Goal: Transaction & Acquisition: Purchase product/service

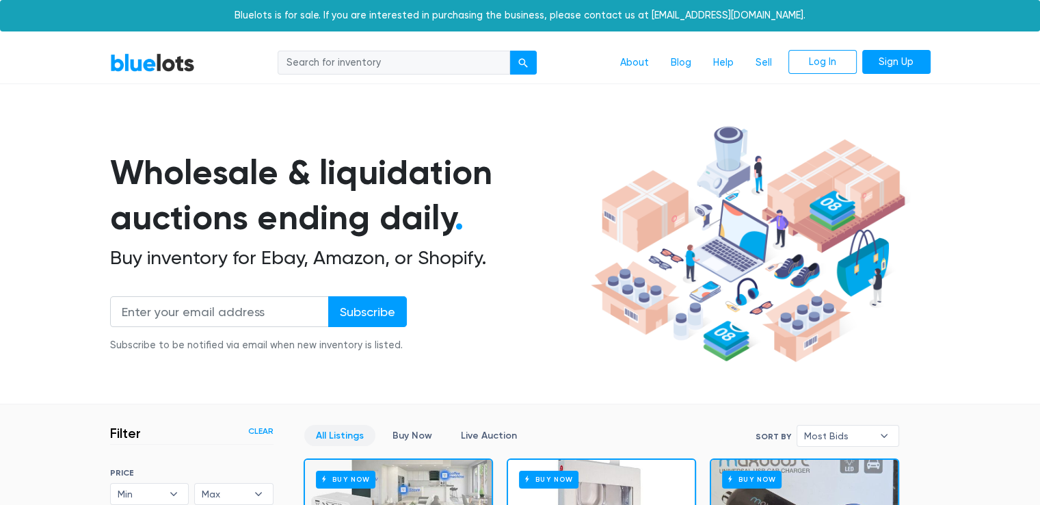
click at [485, 69] on input "search" at bounding box center [394, 63] width 232 height 25
type input "iphone"
click at [533, 63] on button "submit" at bounding box center [522, 63] width 27 height 25
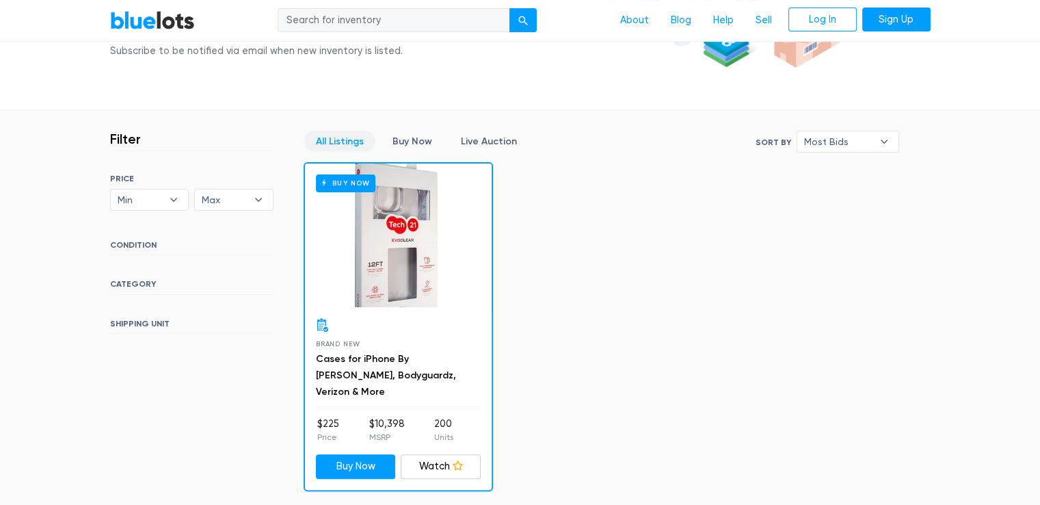
scroll to position [342, 0]
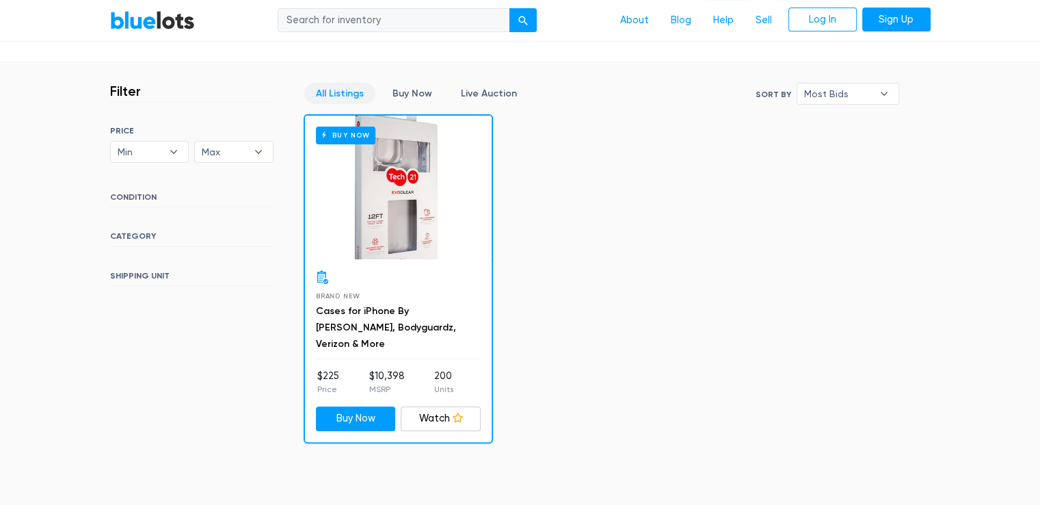
click at [199, 236] on h6 "CATEGORY" at bounding box center [191, 238] width 163 height 15
click at [116, 236] on h6 "CATEGORY" at bounding box center [191, 238] width 163 height 15
click at [188, 154] on b "▾" at bounding box center [173, 152] width 29 height 21
click at [242, 152] on span "Max" at bounding box center [224, 152] width 45 height 21
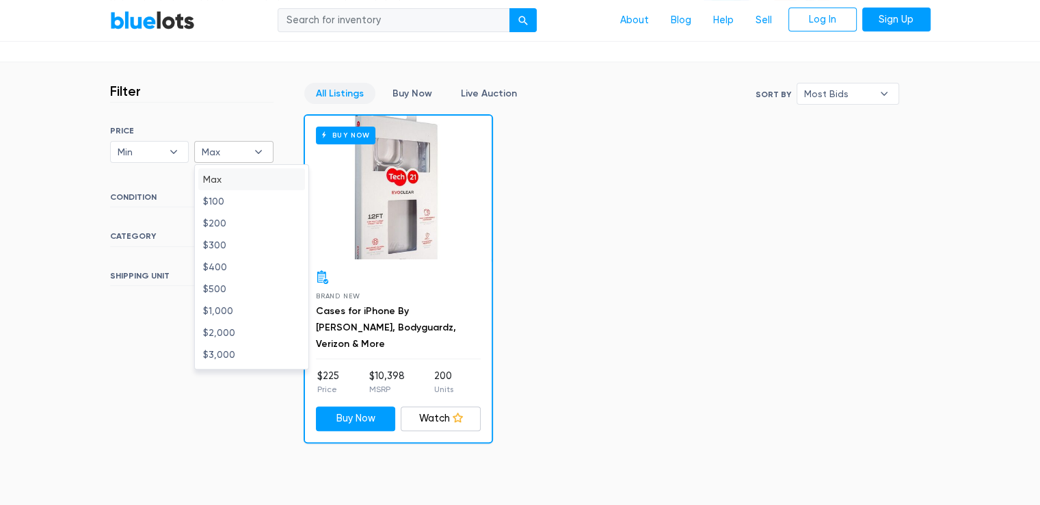
click at [242, 152] on span "Max" at bounding box center [224, 152] width 45 height 21
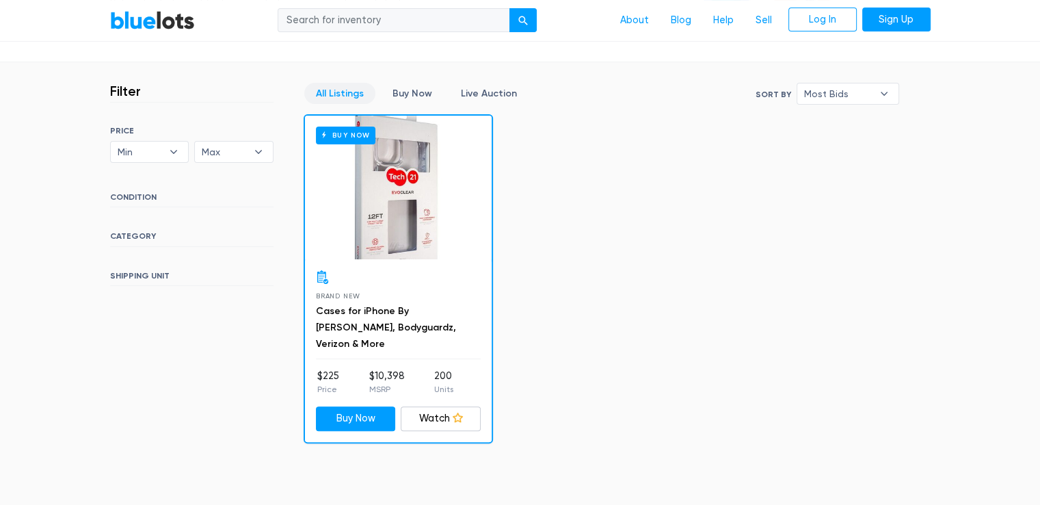
click at [133, 233] on h6 "CATEGORY" at bounding box center [191, 238] width 163 height 15
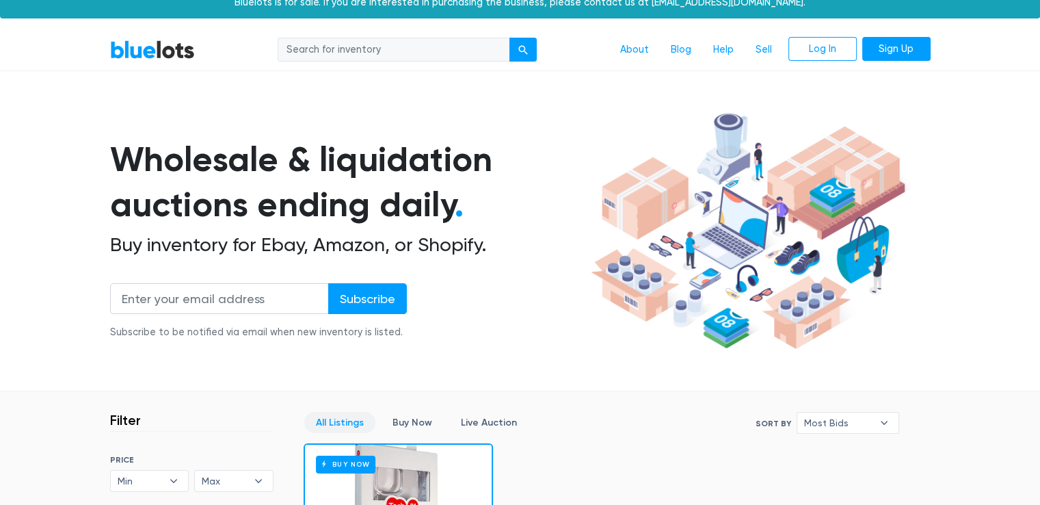
scroll to position [0, 0]
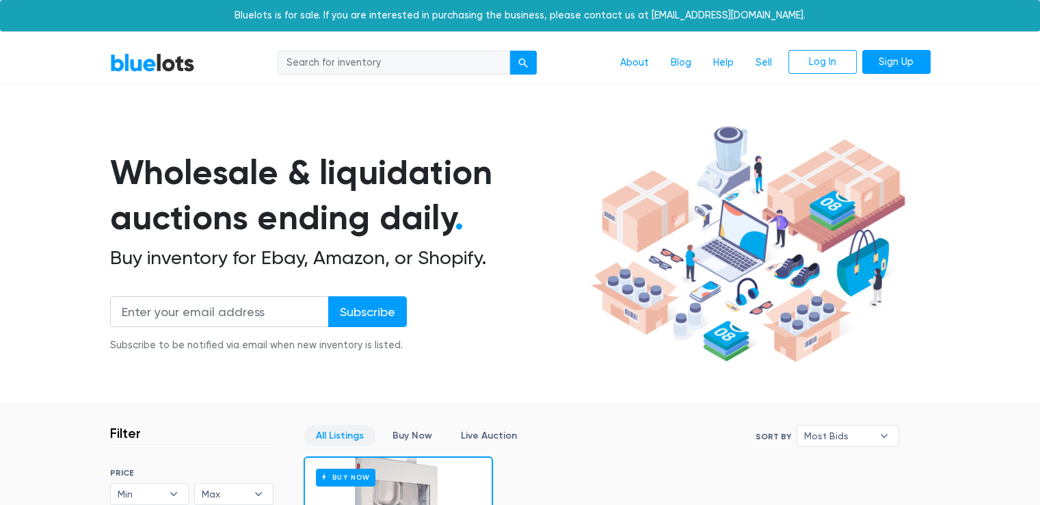
click at [369, 59] on input "search" at bounding box center [394, 63] width 232 height 25
type input "cell phone"
click at [509, 51] on button "submit" at bounding box center [522, 63] width 27 height 25
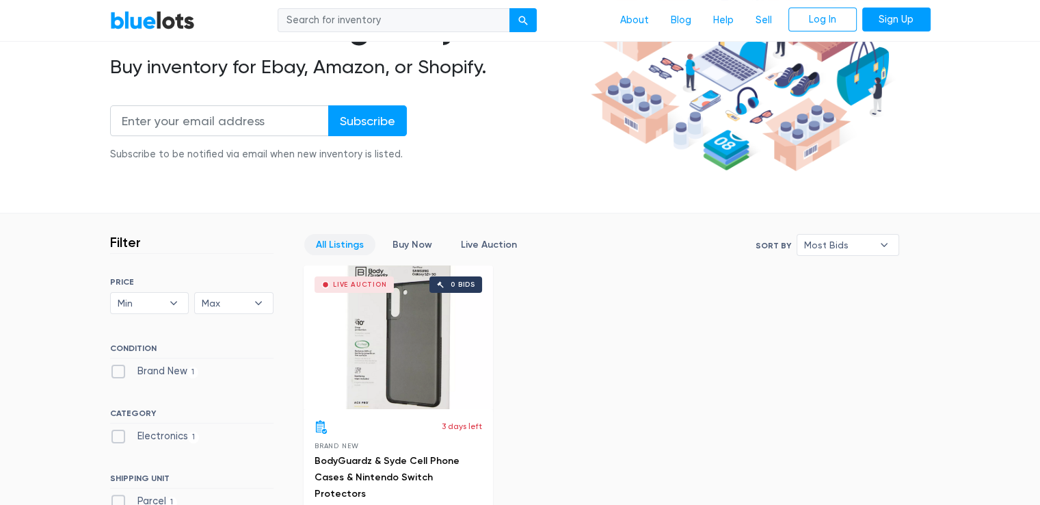
scroll to position [157, 0]
